Goal: Information Seeking & Learning: Learn about a topic

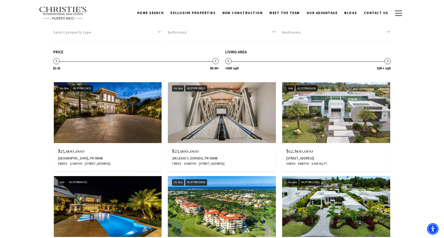
scroll to position [469, 0]
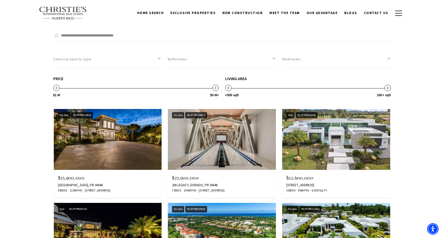
click at [96, 132] on img at bounding box center [108, 139] width 108 height 61
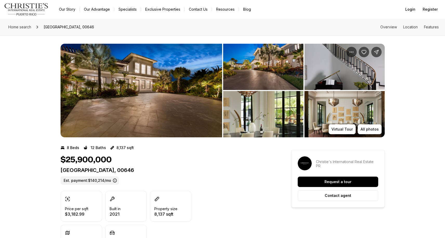
click at [140, 114] on img "View image gallery" at bounding box center [142, 91] width 162 height 94
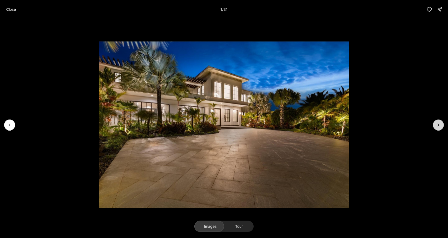
drag, startPoint x: 438, startPoint y: 126, endPoint x: 437, endPoint y: 129, distance: 3.2
click at [438, 126] on icon "Next slide" at bounding box center [438, 125] width 1 height 3
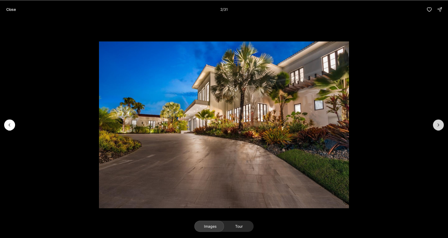
click at [438, 127] on button "Next slide" at bounding box center [438, 124] width 11 height 11
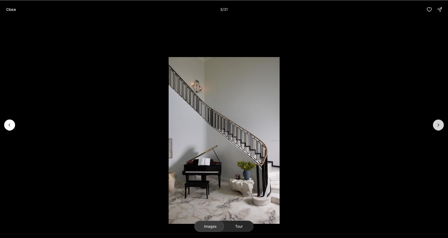
click at [438, 126] on icon "Next slide" at bounding box center [438, 124] width 5 height 5
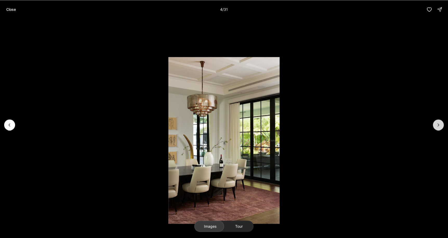
click at [437, 126] on icon "Next slide" at bounding box center [438, 124] width 5 height 5
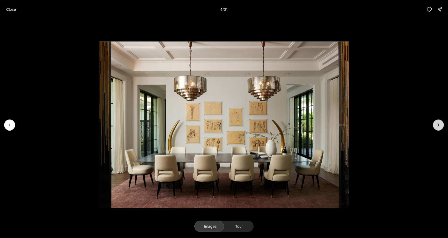
click at [436, 126] on icon "Next slide" at bounding box center [438, 124] width 5 height 5
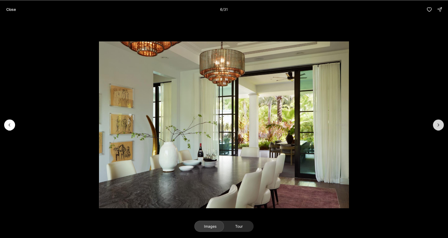
click at [436, 126] on button "Next slide" at bounding box center [438, 124] width 11 height 11
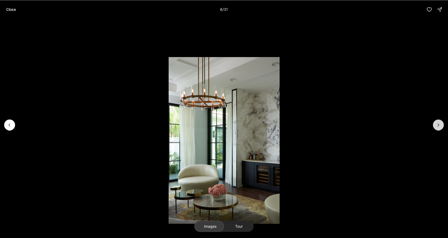
click at [436, 126] on button "Next slide" at bounding box center [438, 124] width 11 height 11
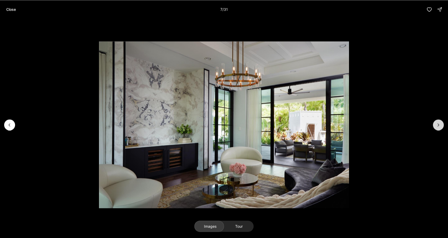
click at [436, 124] on icon "Next slide" at bounding box center [438, 124] width 5 height 5
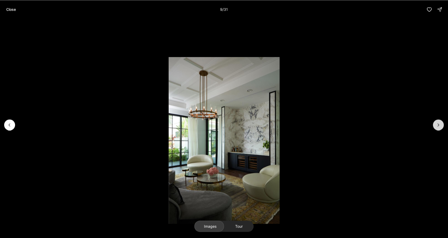
click at [435, 123] on button "Next slide" at bounding box center [438, 124] width 11 height 11
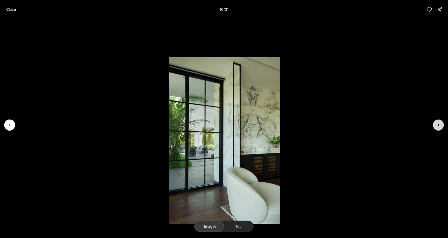
click at [434, 121] on button "Next slide" at bounding box center [438, 124] width 11 height 11
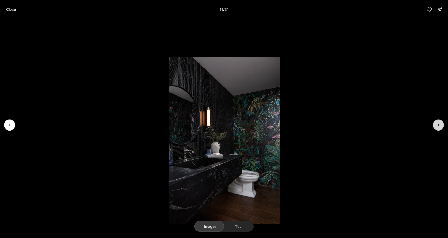
click at [434, 122] on button "Next slide" at bounding box center [438, 124] width 11 height 11
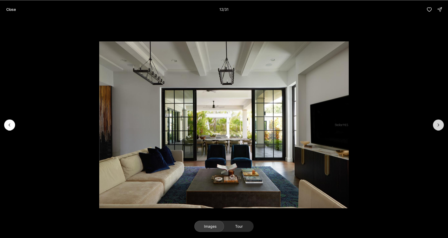
click at [434, 122] on button "Next slide" at bounding box center [438, 124] width 11 height 11
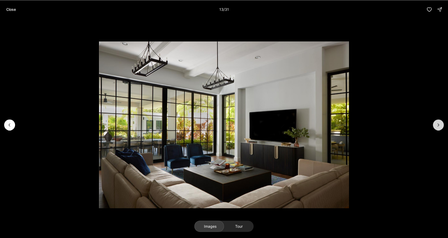
click at [434, 122] on button "Next slide" at bounding box center [438, 124] width 11 height 11
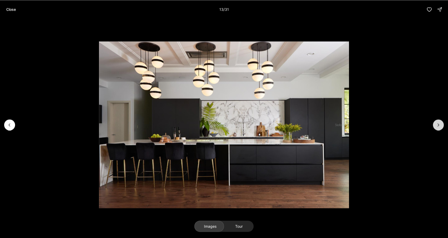
click at [434, 122] on button "Next slide" at bounding box center [438, 124] width 11 height 11
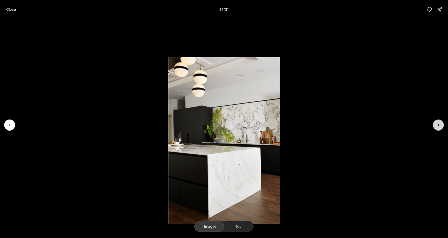
click at [434, 122] on button "Next slide" at bounding box center [438, 124] width 11 height 11
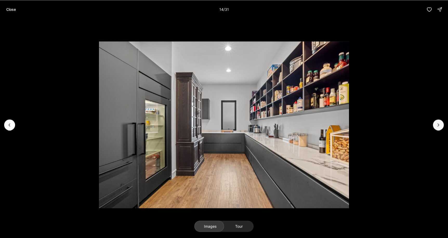
click at [433, 122] on div at bounding box center [224, 125] width 448 height 212
click at [435, 121] on button "Next slide" at bounding box center [438, 124] width 11 height 11
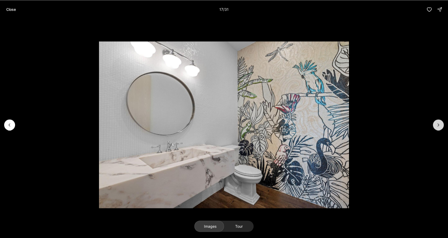
click at [435, 121] on button "Next slide" at bounding box center [438, 124] width 11 height 11
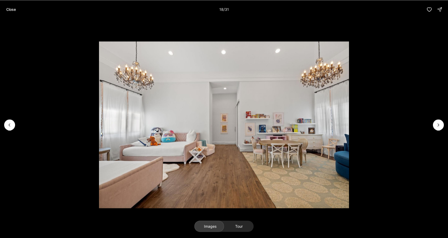
click at [435, 119] on li "18 of 31" at bounding box center [224, 125] width 448 height 212
click at [438, 120] on button "Next slide" at bounding box center [438, 124] width 11 height 11
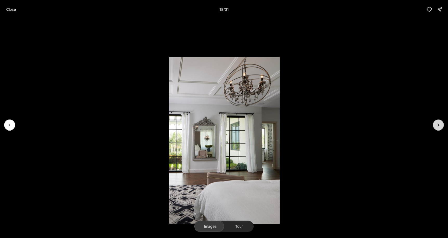
click at [437, 122] on button "Next slide" at bounding box center [438, 124] width 11 height 11
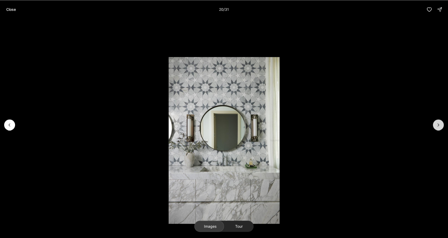
click at [436, 123] on icon "Next slide" at bounding box center [438, 124] width 5 height 5
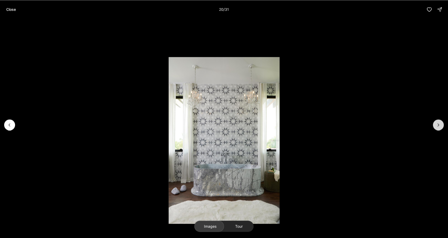
click at [435, 122] on button "Next slide" at bounding box center [438, 124] width 11 height 11
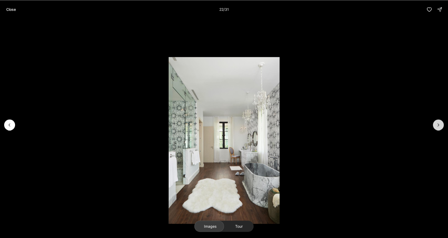
click at [434, 122] on button "Next slide" at bounding box center [438, 124] width 11 height 11
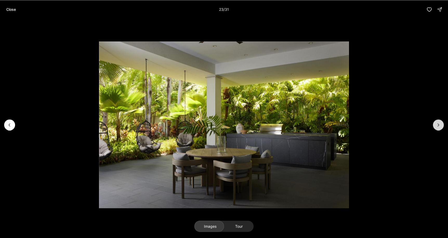
click at [435, 122] on button "Next slide" at bounding box center [438, 124] width 11 height 11
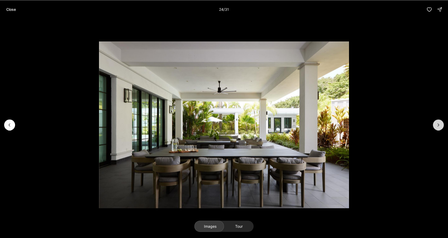
click at [435, 122] on button "Next slide" at bounding box center [438, 124] width 11 height 11
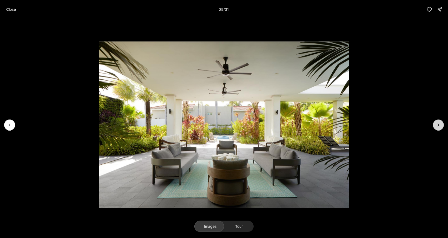
click at [435, 122] on button "Next slide" at bounding box center [438, 124] width 11 height 11
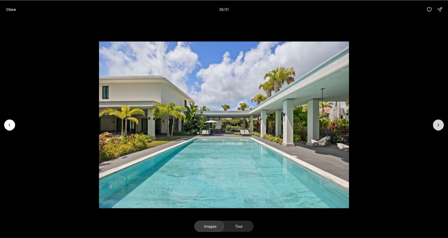
click at [435, 121] on button "Next slide" at bounding box center [438, 124] width 11 height 11
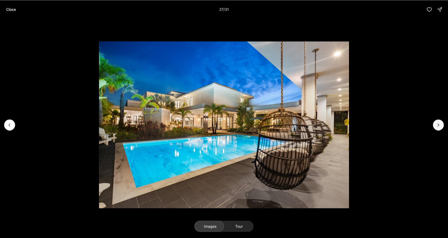
click at [435, 121] on button "Next slide" at bounding box center [438, 124] width 11 height 11
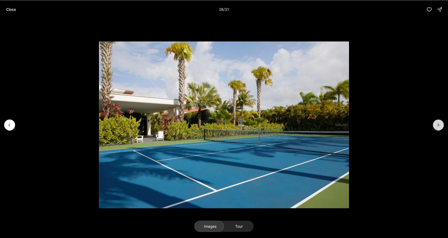
click at [436, 121] on button "Next slide" at bounding box center [438, 124] width 11 height 11
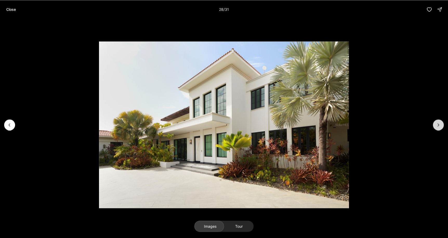
click at [435, 121] on button "Next slide" at bounding box center [438, 124] width 11 height 11
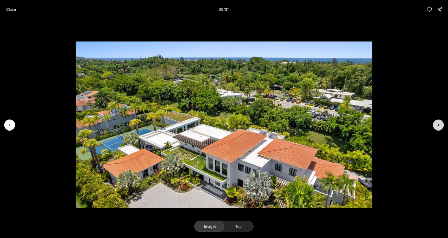
click at [435, 121] on button "Next slide" at bounding box center [438, 124] width 11 height 11
